Goal: Information Seeking & Learning: Learn about a topic

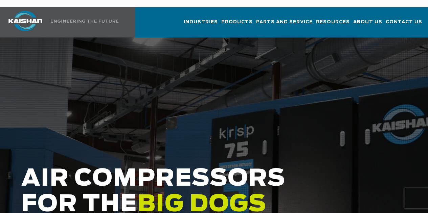
scroll to position [4, 0]
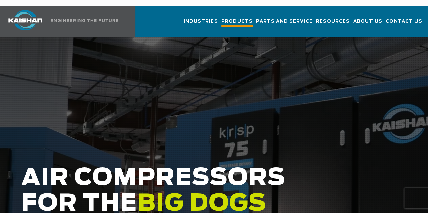
click at [221, 18] on span "Products" at bounding box center [236, 22] width 31 height 9
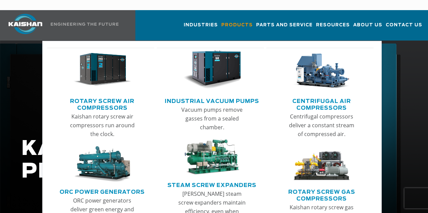
click at [101, 95] on link "Rotary Screw Air Compressors" at bounding box center [102, 103] width 104 height 17
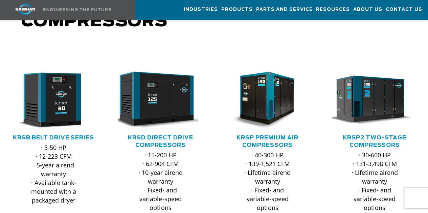
scroll to position [88, 0]
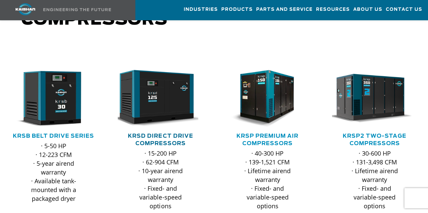
click at [160, 134] on link "KRSD Direct Drive Compressors" at bounding box center [160, 140] width 65 height 13
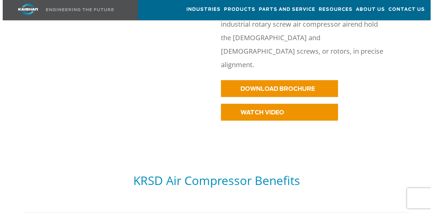
scroll to position [426, 0]
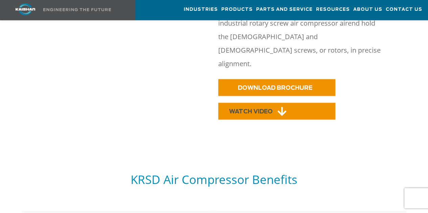
click at [266, 109] on span "WATCH VIDEO" at bounding box center [251, 112] width 44 height 6
